Goal: Register for event/course

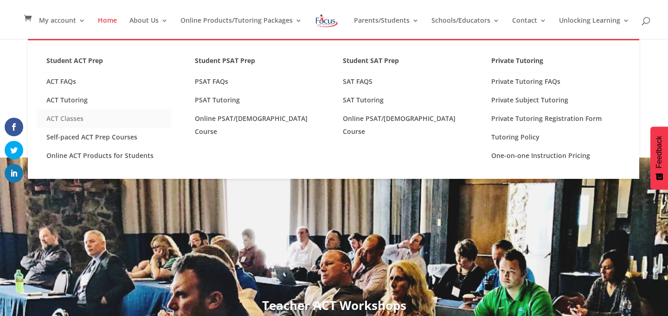
click at [94, 115] on link "ACT Classes" at bounding box center [104, 118] width 134 height 19
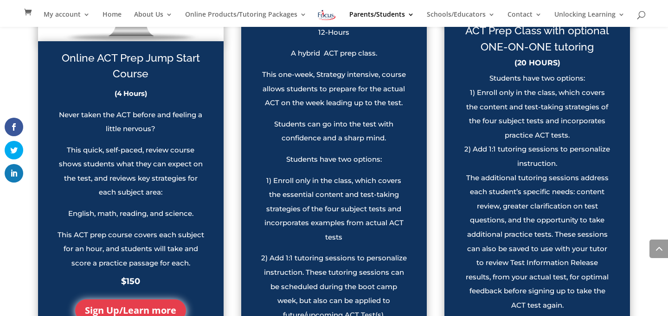
scroll to position [1058, 0]
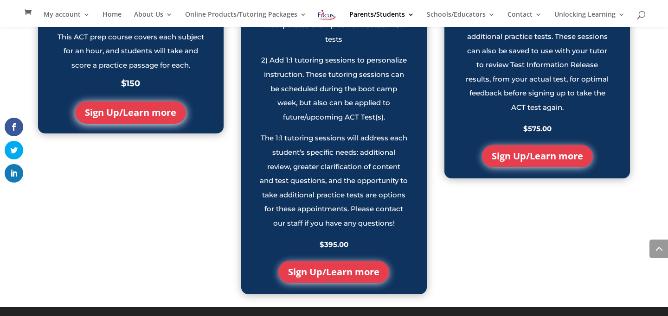
click at [345, 269] on link "Sign Up/Learn more" at bounding box center [333, 272] width 111 height 22
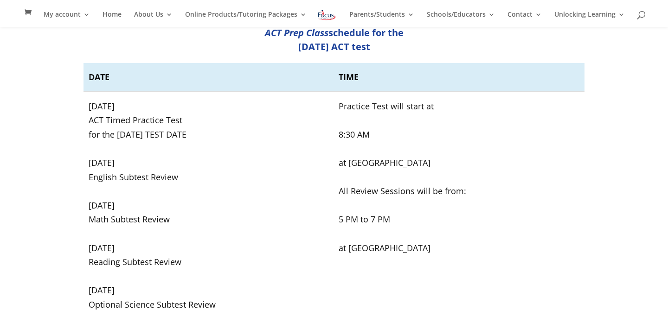
scroll to position [197, 0]
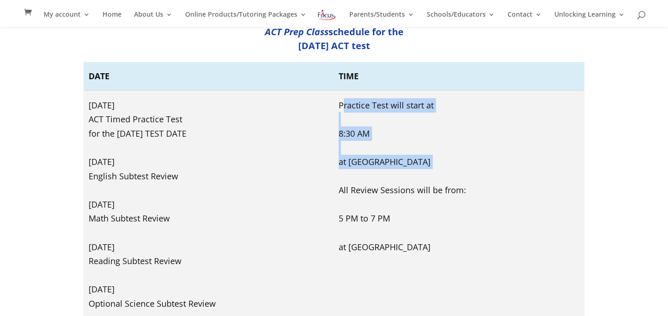
drag, startPoint x: 348, startPoint y: 103, endPoint x: 443, endPoint y: 179, distance: 121.7
click at [443, 179] on td "Practice Test will start at 8:30 AM at Buttonwood Business Center All Review Se…" at bounding box center [458, 204] width 251 height 227
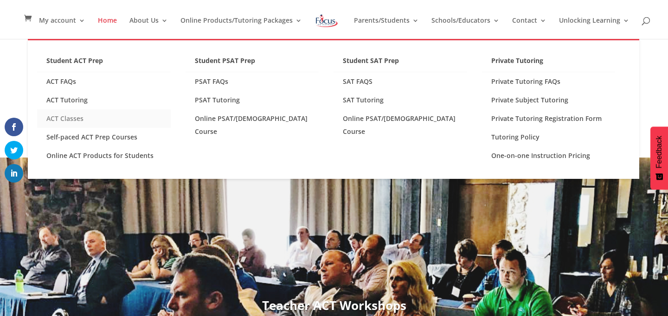
click at [56, 121] on link "ACT Classes" at bounding box center [104, 118] width 134 height 19
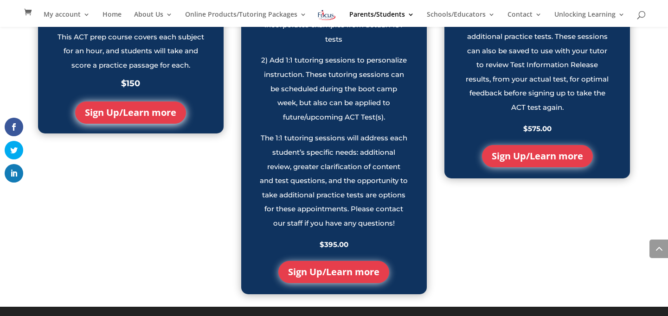
scroll to position [1058, 0]
click at [329, 275] on link "Sign Up/Learn more" at bounding box center [333, 272] width 111 height 22
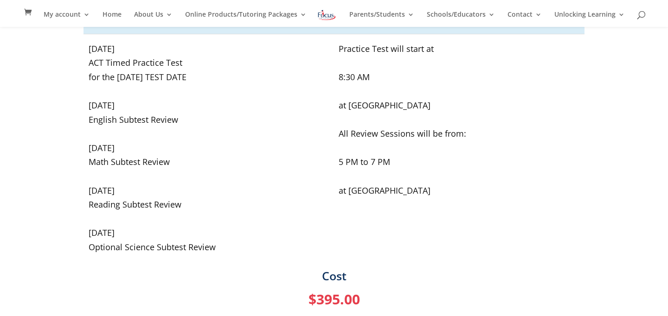
scroll to position [256, 0]
